Goal: Information Seeking & Learning: Learn about a topic

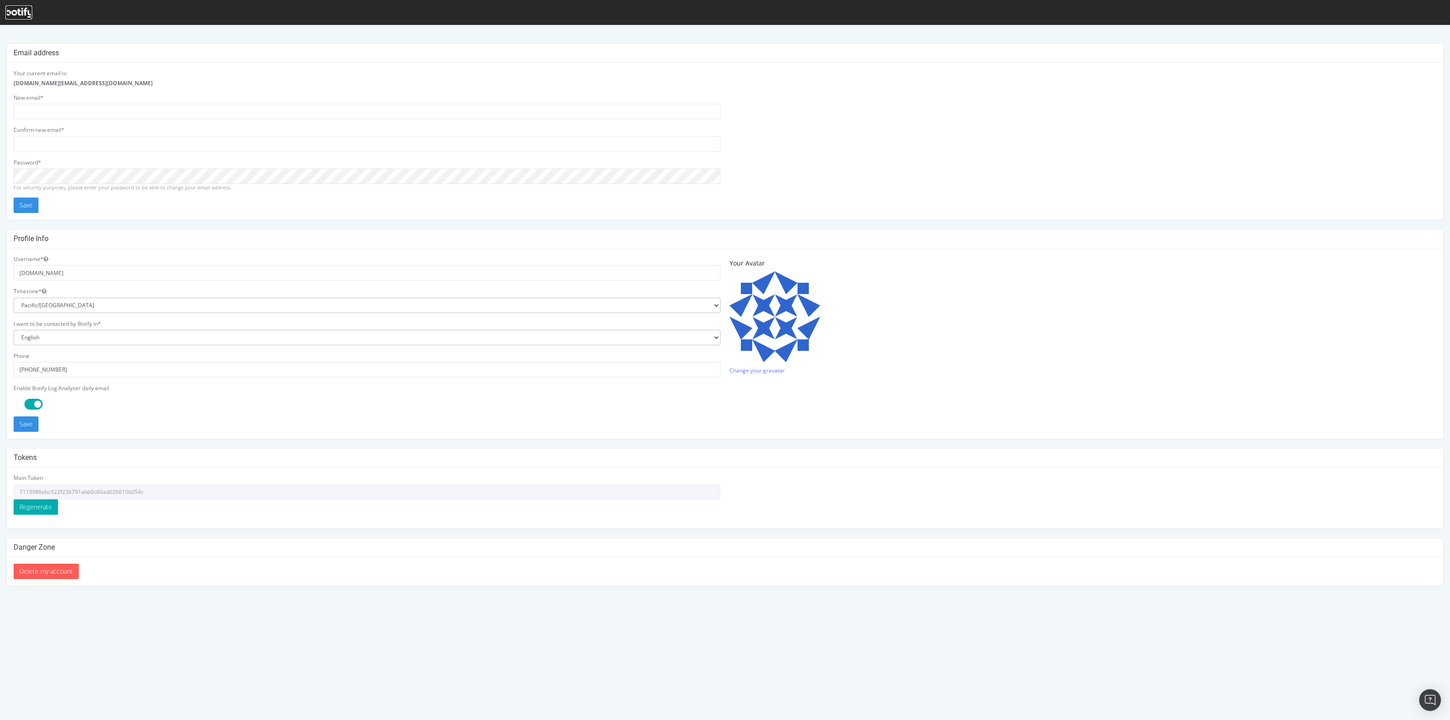
click at [15, 11] on icon at bounding box center [18, 13] width 27 height 10
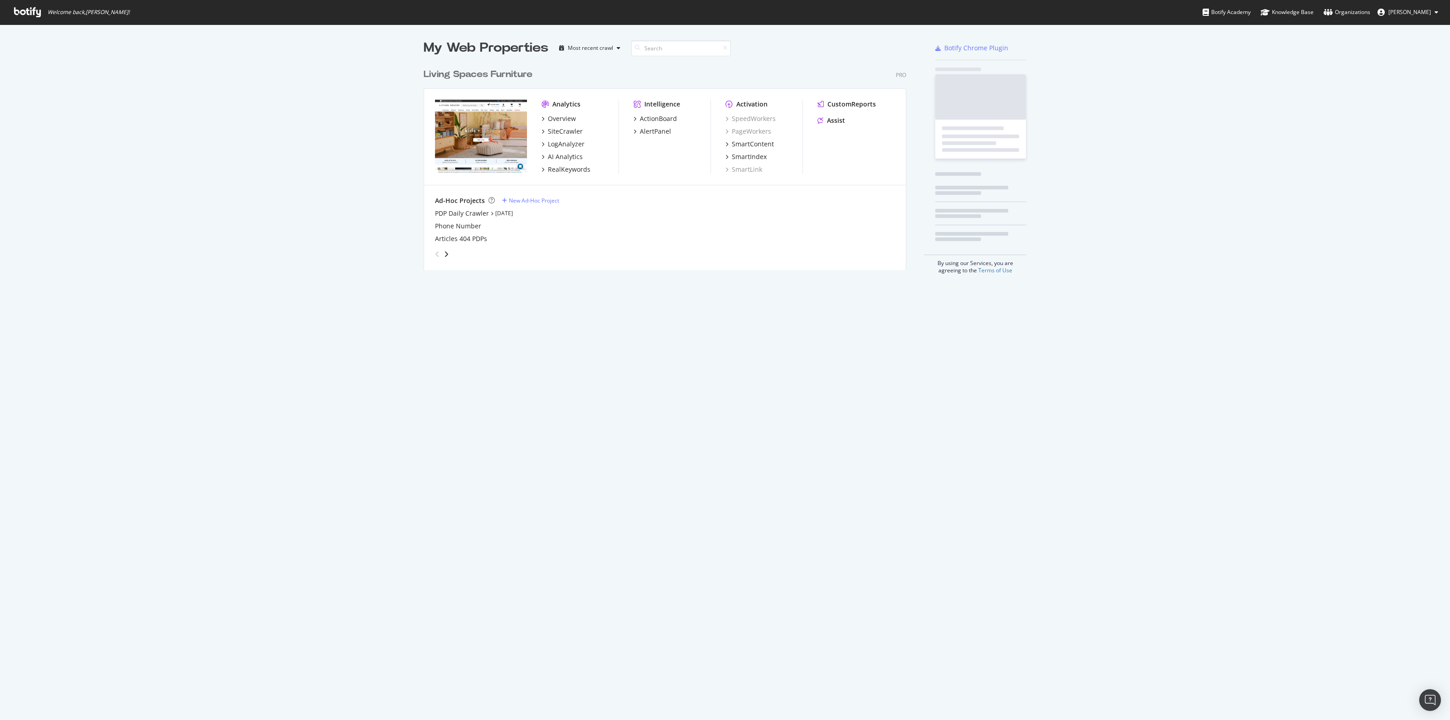
scroll to position [204, 481]
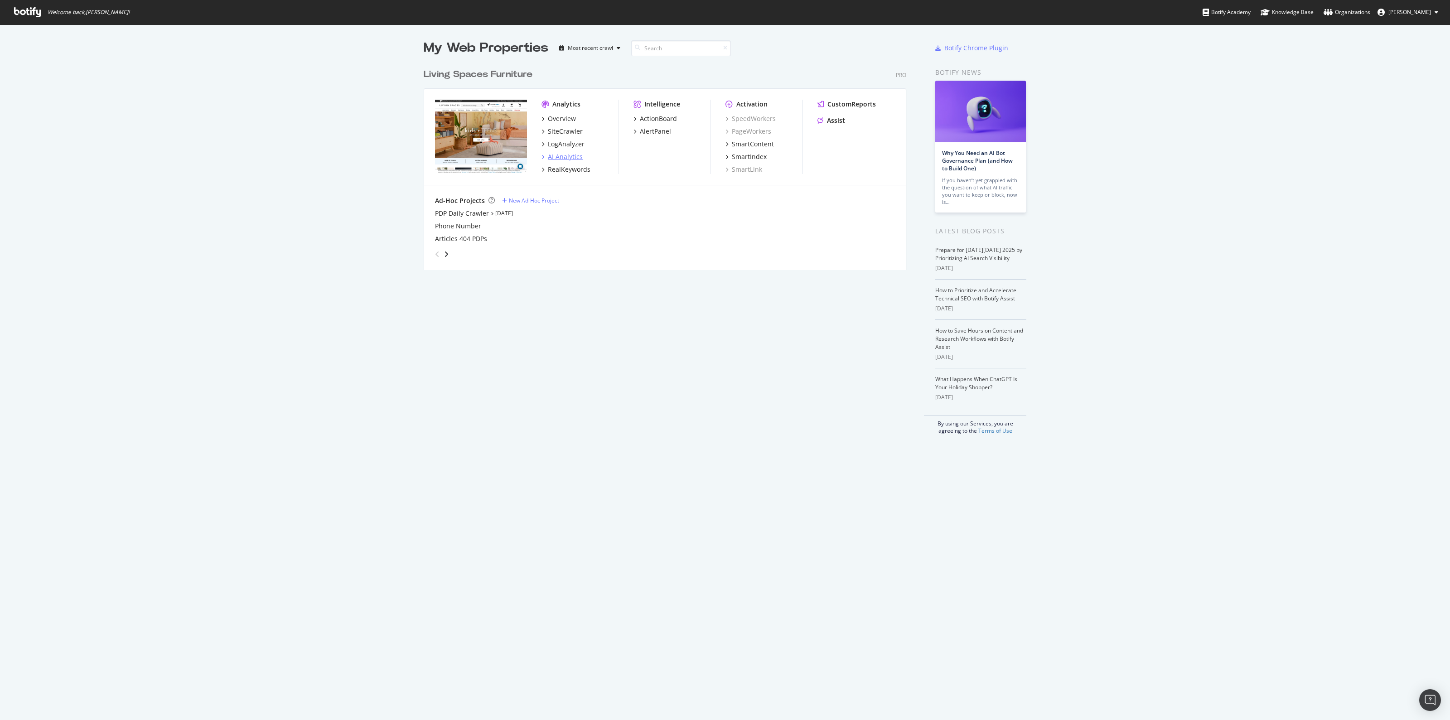
click at [562, 153] on div "AI Analytics" at bounding box center [565, 156] width 35 height 9
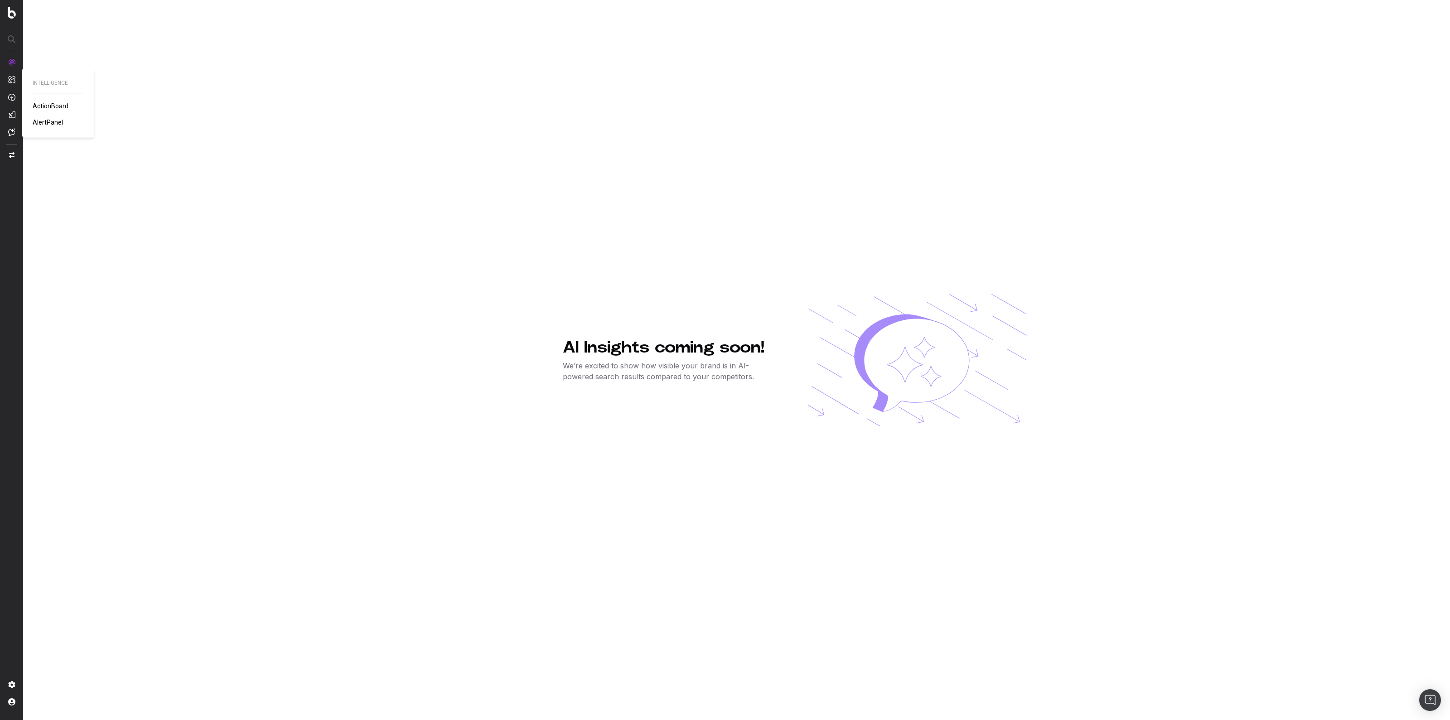
click at [58, 121] on span "AlertPanel" at bounding box center [48, 122] width 30 height 7
